Goal: Task Accomplishment & Management: Use online tool/utility

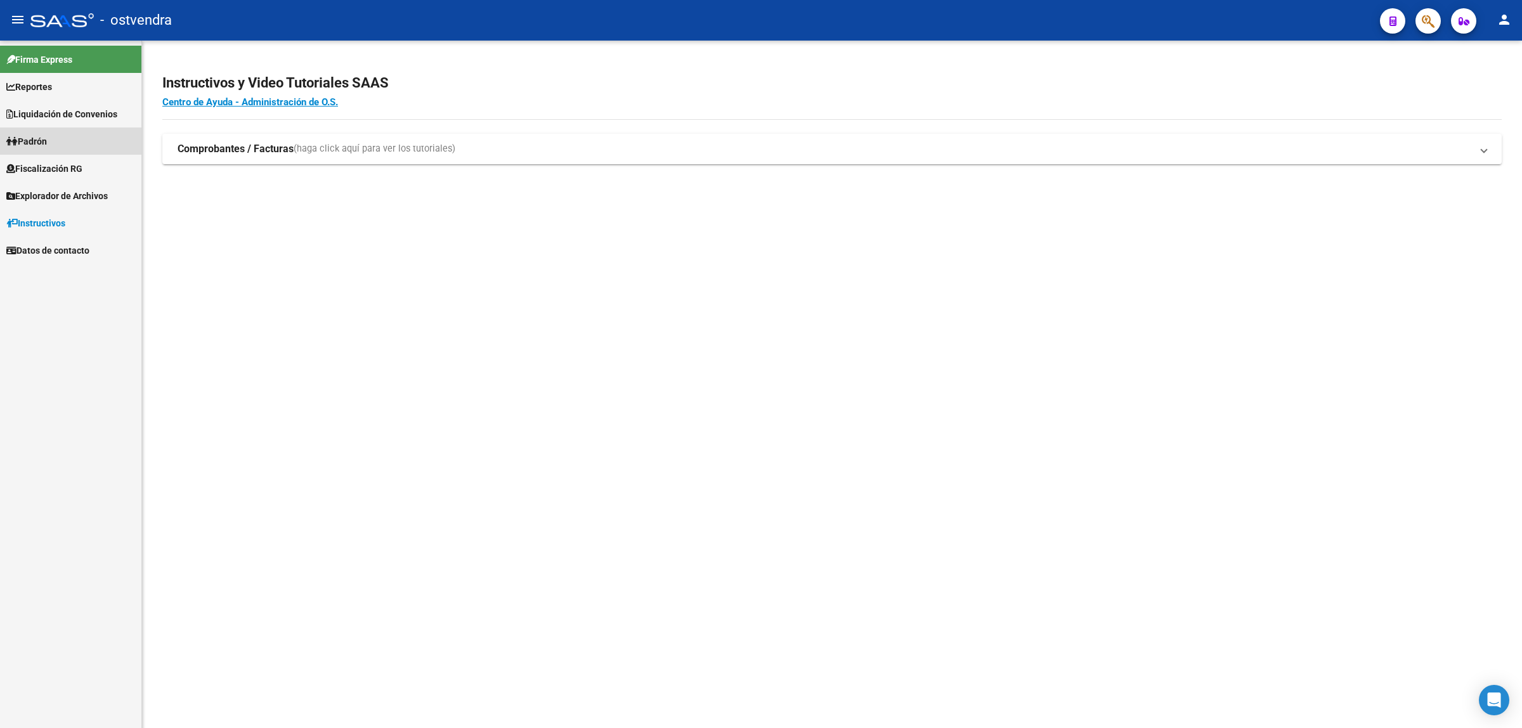
click at [57, 140] on link "Padrón" at bounding box center [70, 140] width 141 height 27
click at [57, 131] on link "Padrón" at bounding box center [70, 140] width 141 height 27
click at [63, 165] on span "Fiscalización RG" at bounding box center [44, 169] width 76 height 14
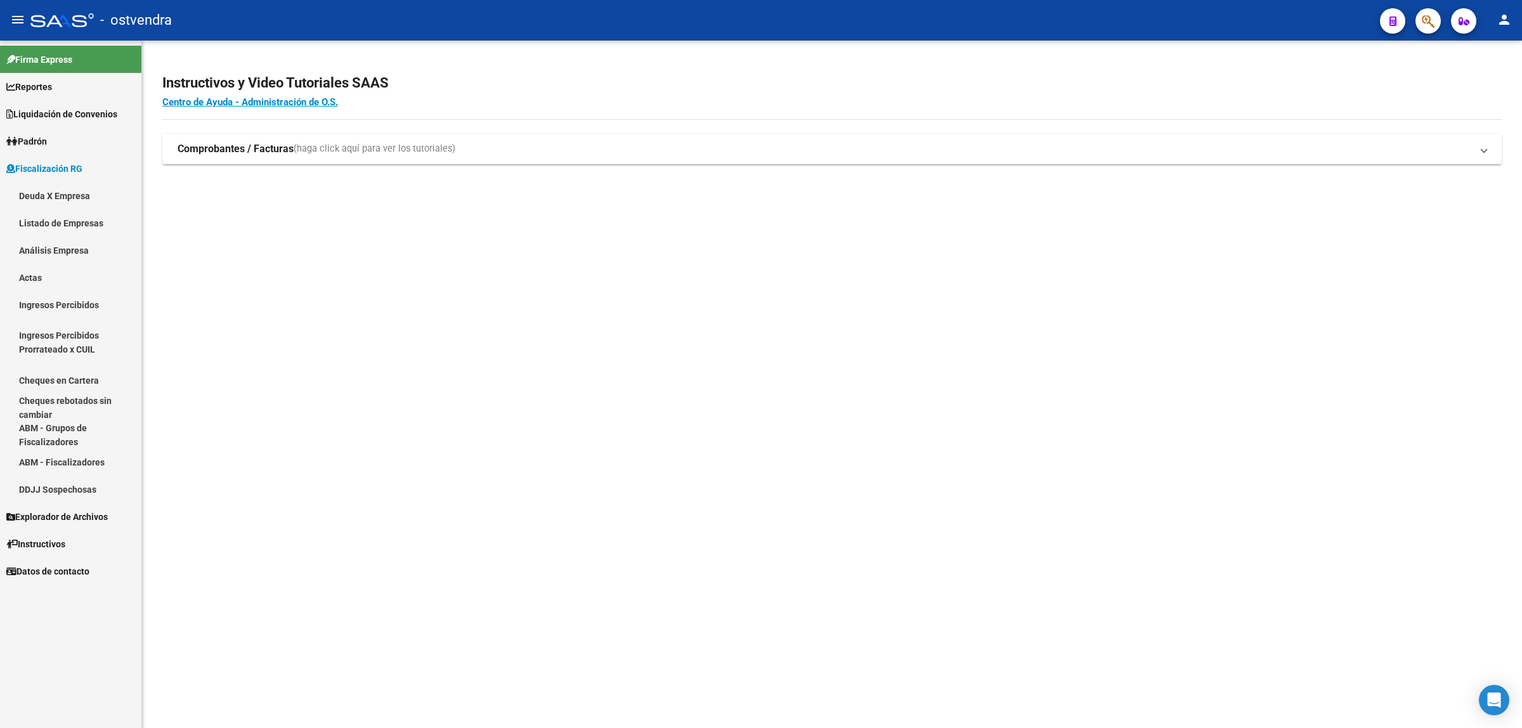
click at [72, 248] on link "Análisis Empresa" at bounding box center [70, 249] width 141 height 27
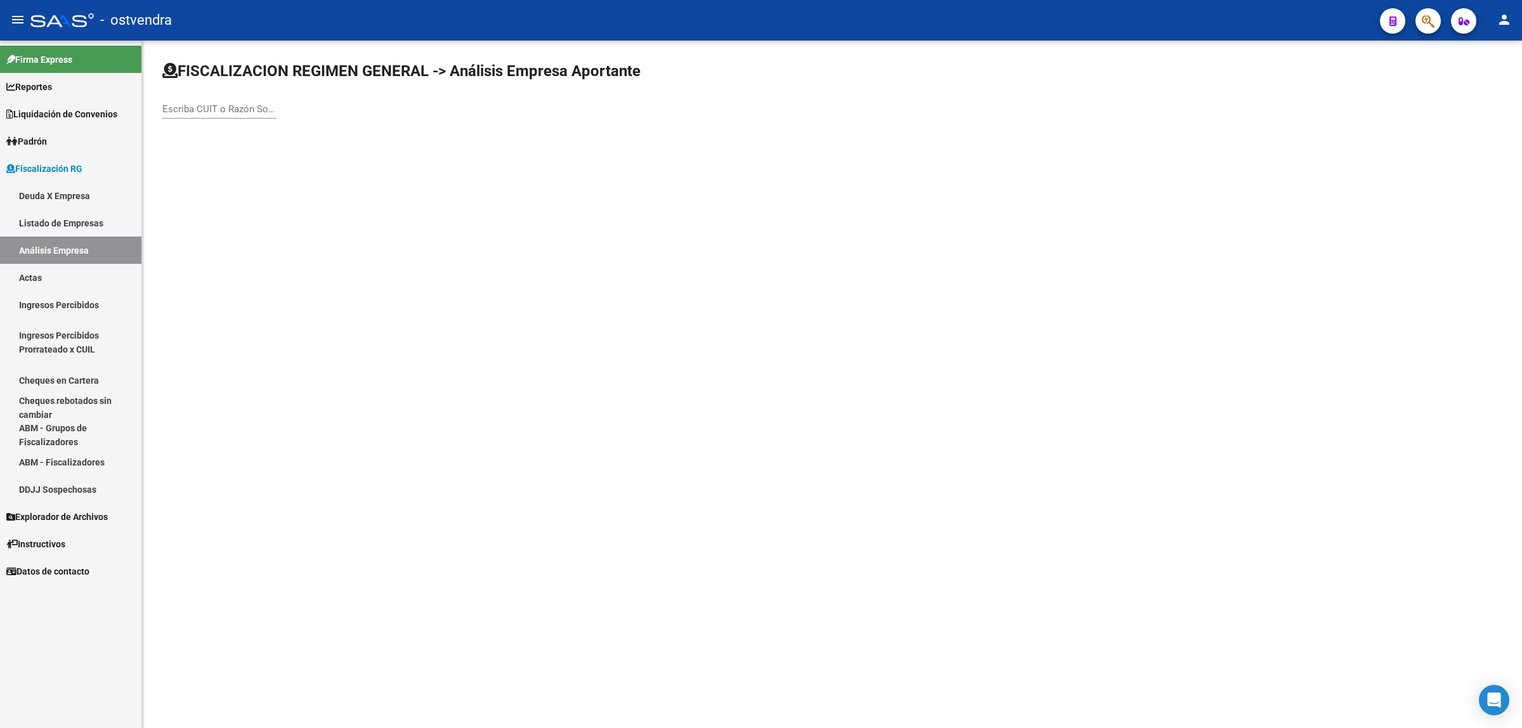
click at [226, 116] on div "Escriba CUIT o Razón Social para buscar" at bounding box center [219, 104] width 114 height 27
paste input "30715693999"
type input "30715693999"
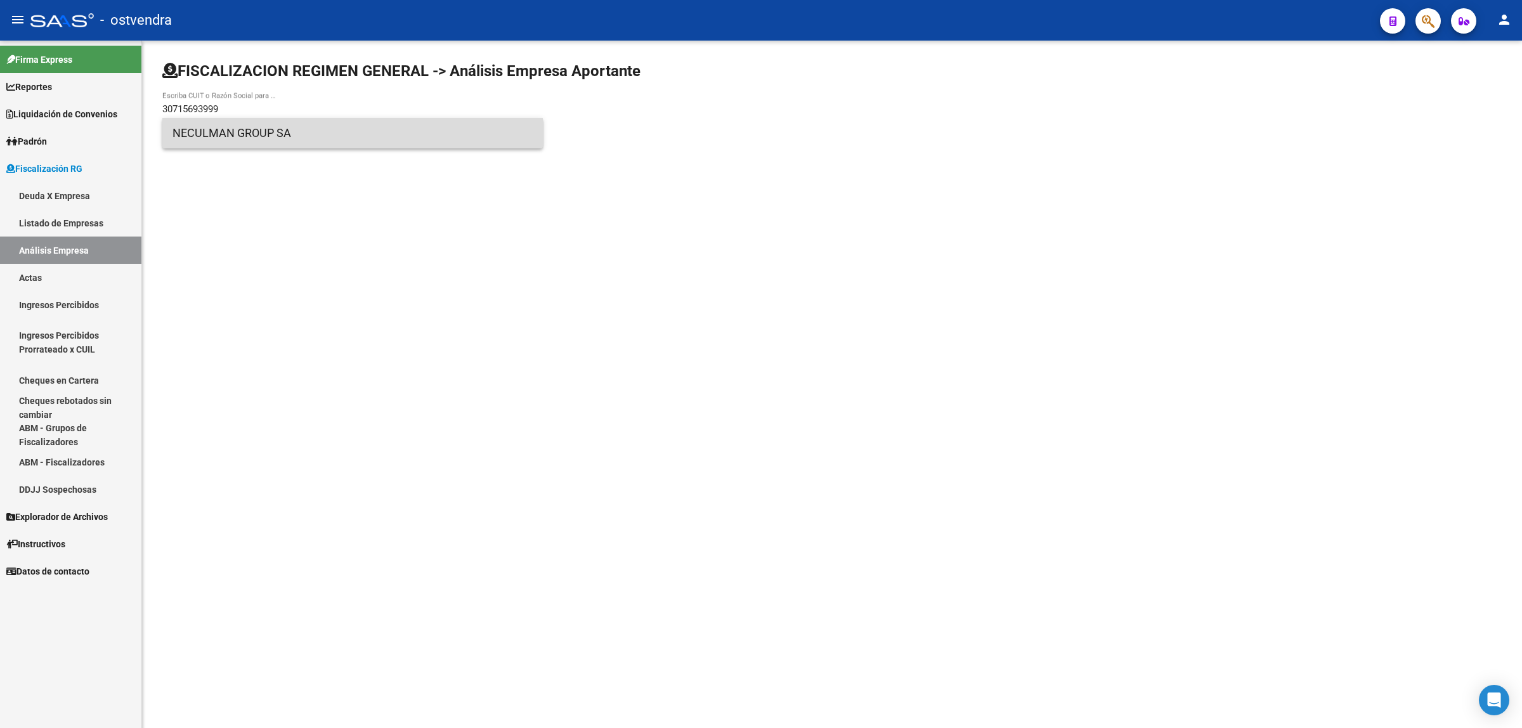
click at [223, 138] on span "NECULMAN GROUP SA" at bounding box center [352, 133] width 360 height 30
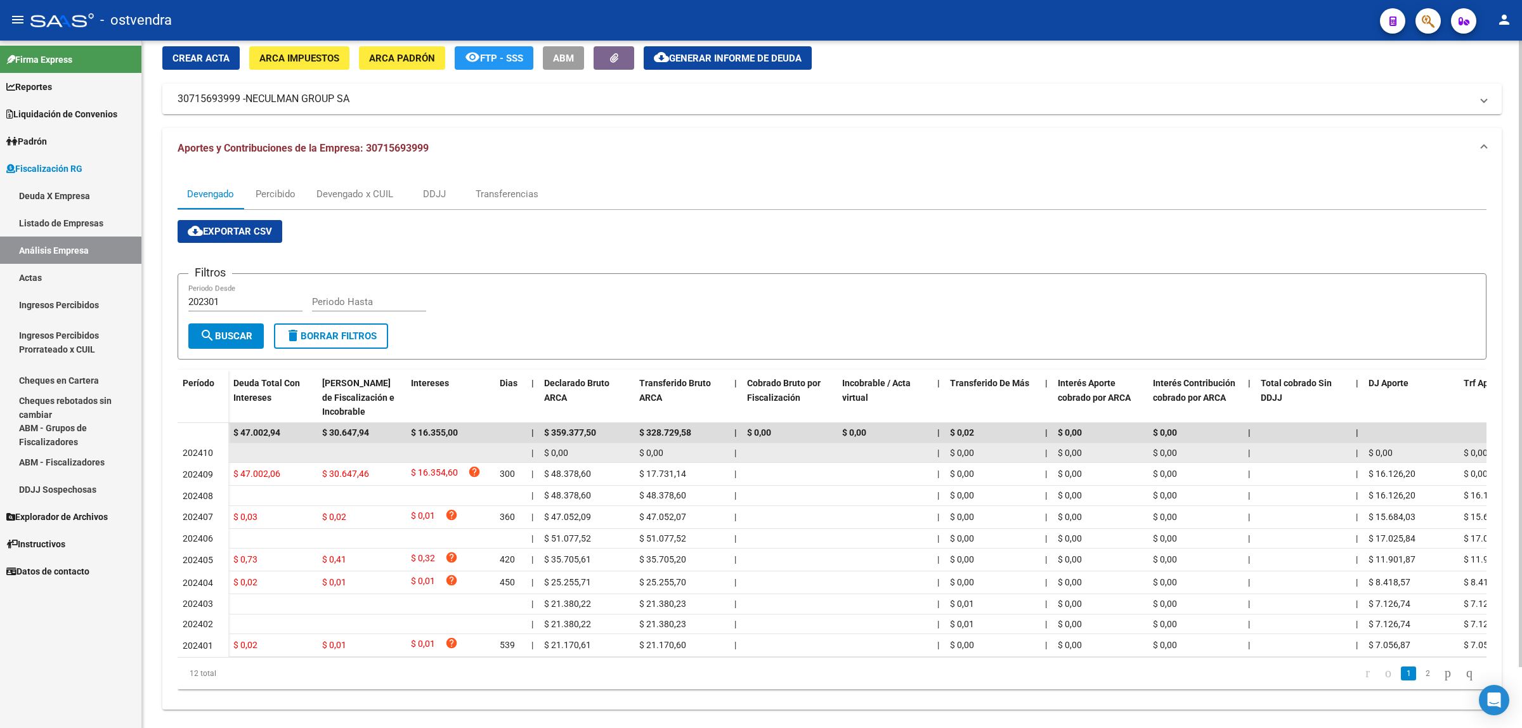
scroll to position [68, 0]
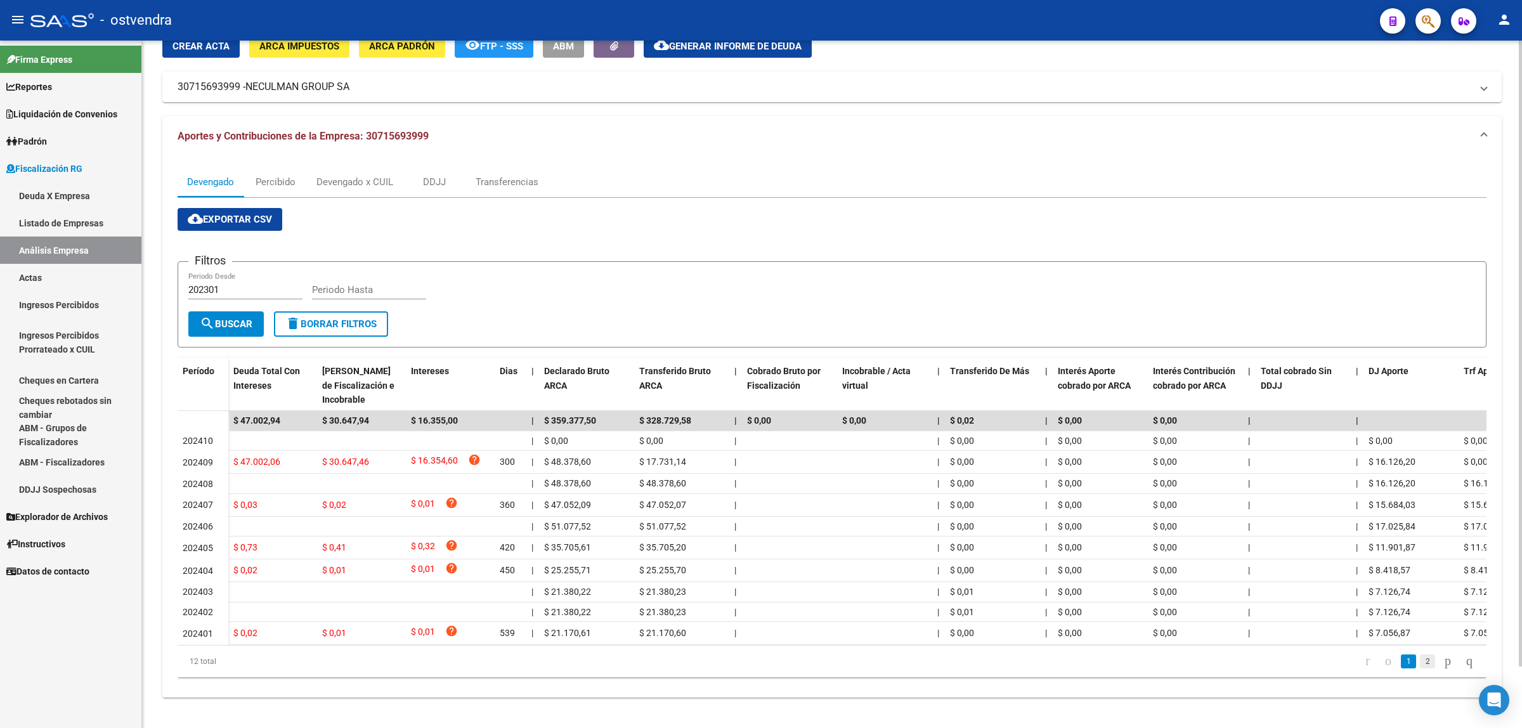
click at [1420, 664] on link "2" at bounding box center [1427, 661] width 15 height 14
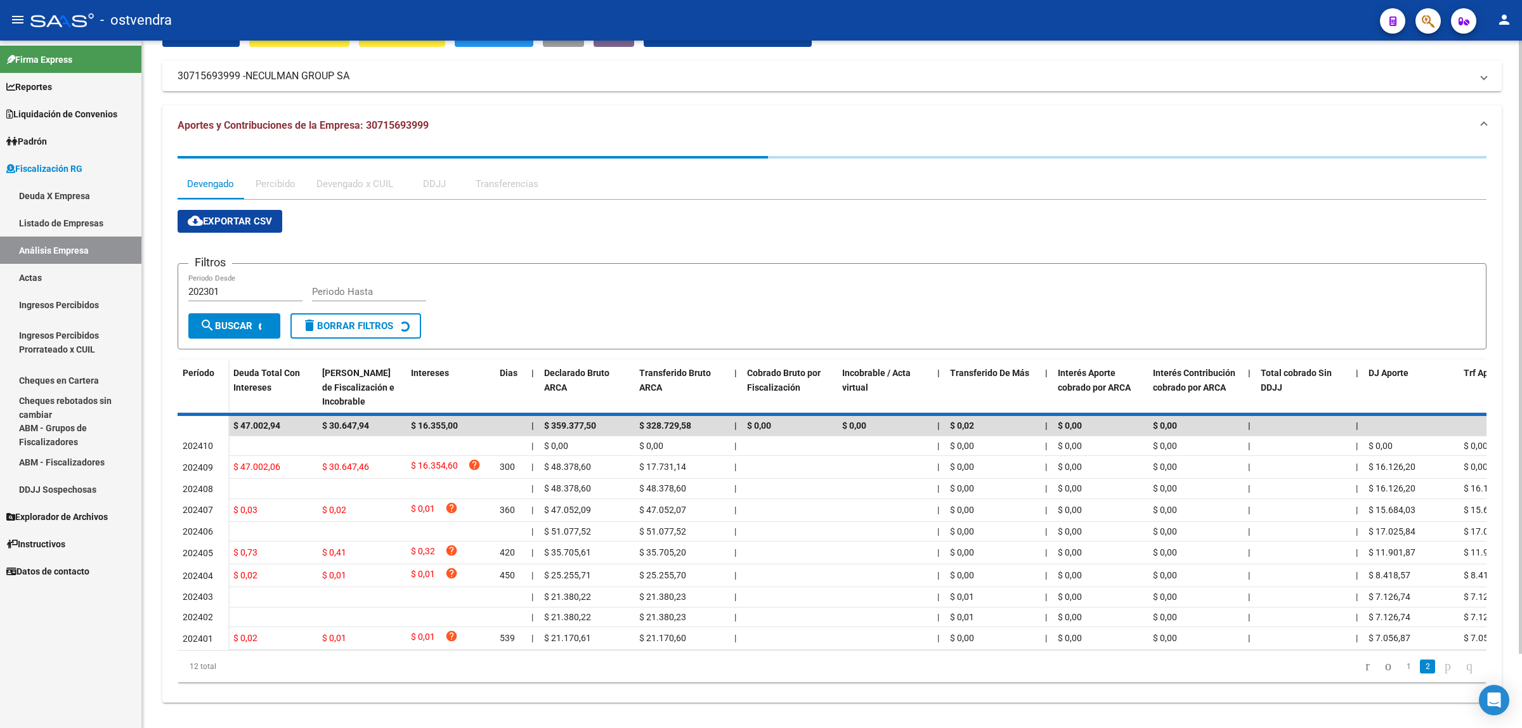
scroll to position [0, 0]
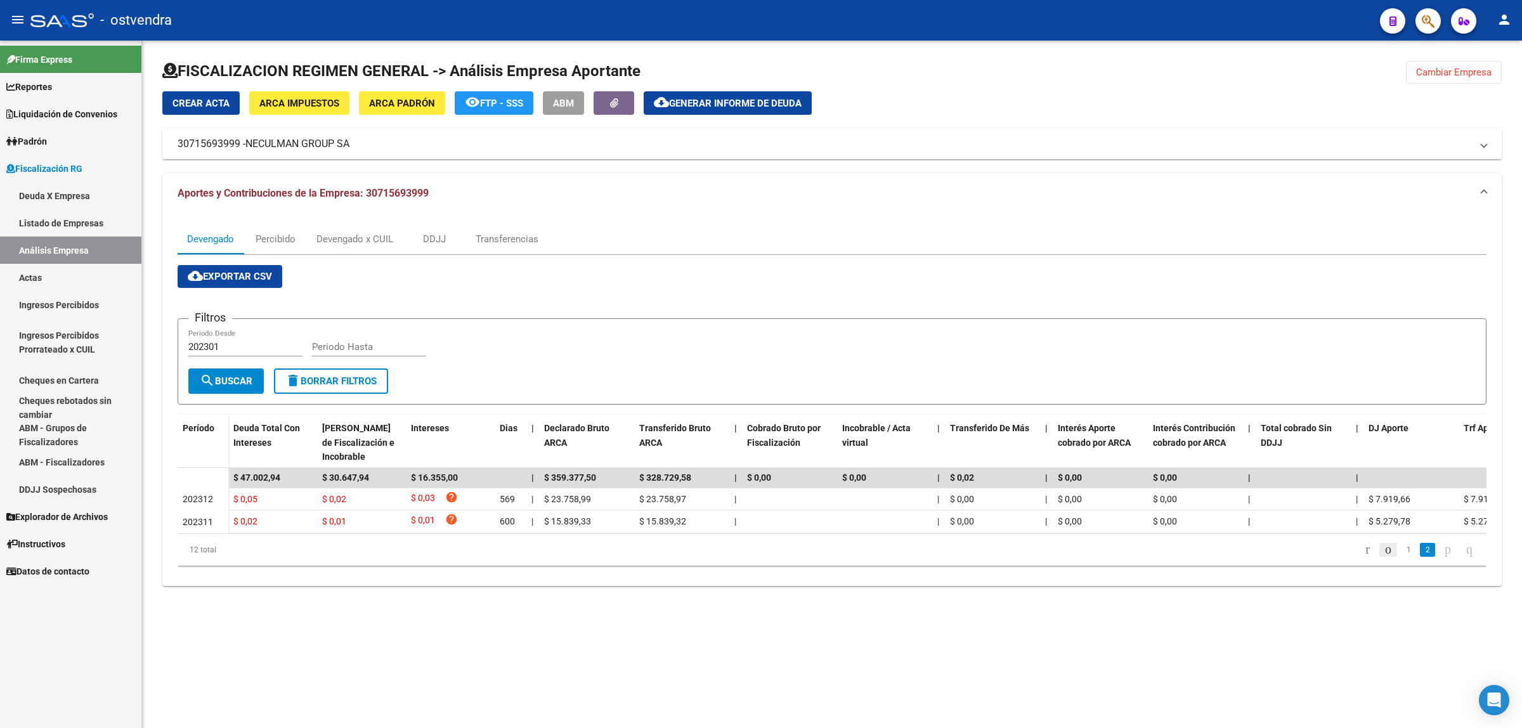
click at [1383, 557] on icon "go to previous page" at bounding box center [1388, 548] width 10 height 15
